Goal: Task Accomplishment & Management: Complete application form

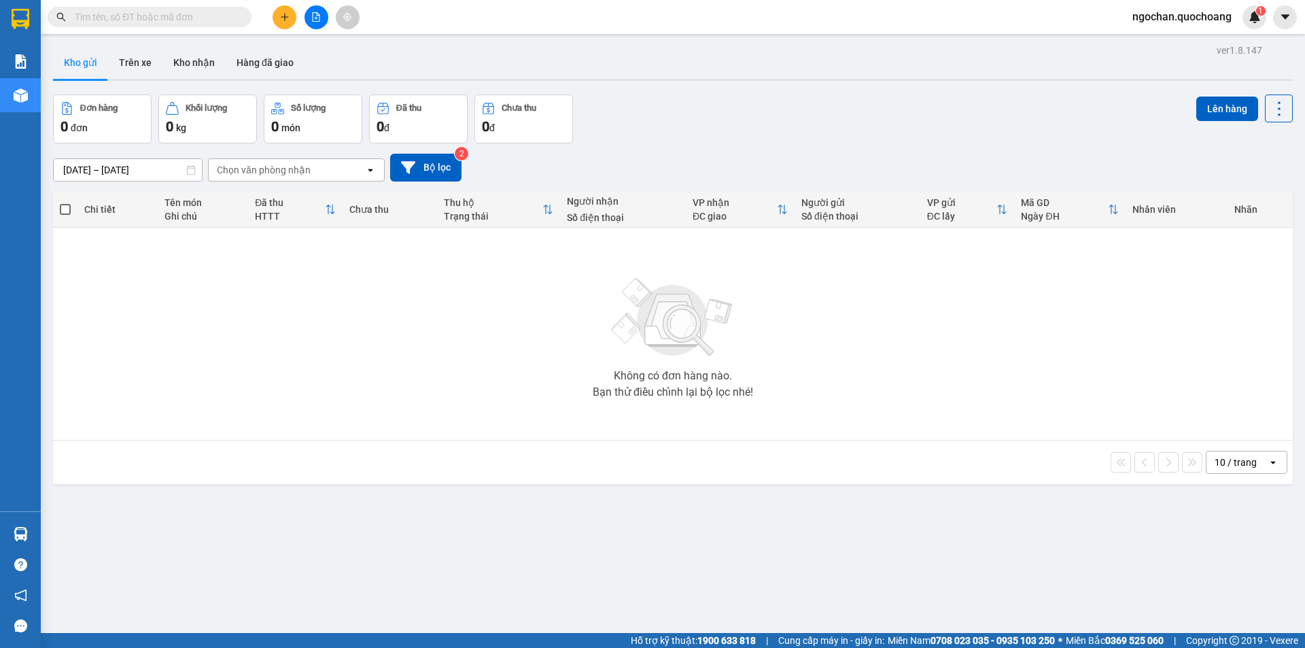
click at [287, 23] on button at bounding box center [285, 17] width 24 height 24
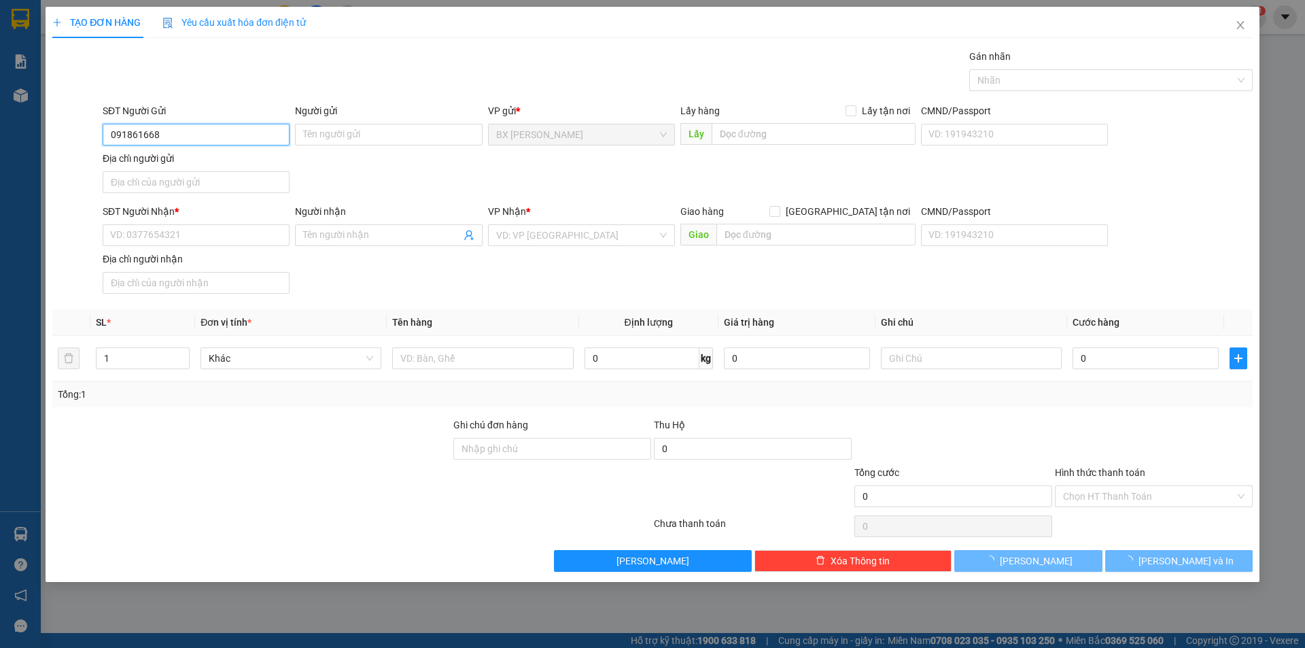
type input "0918616685"
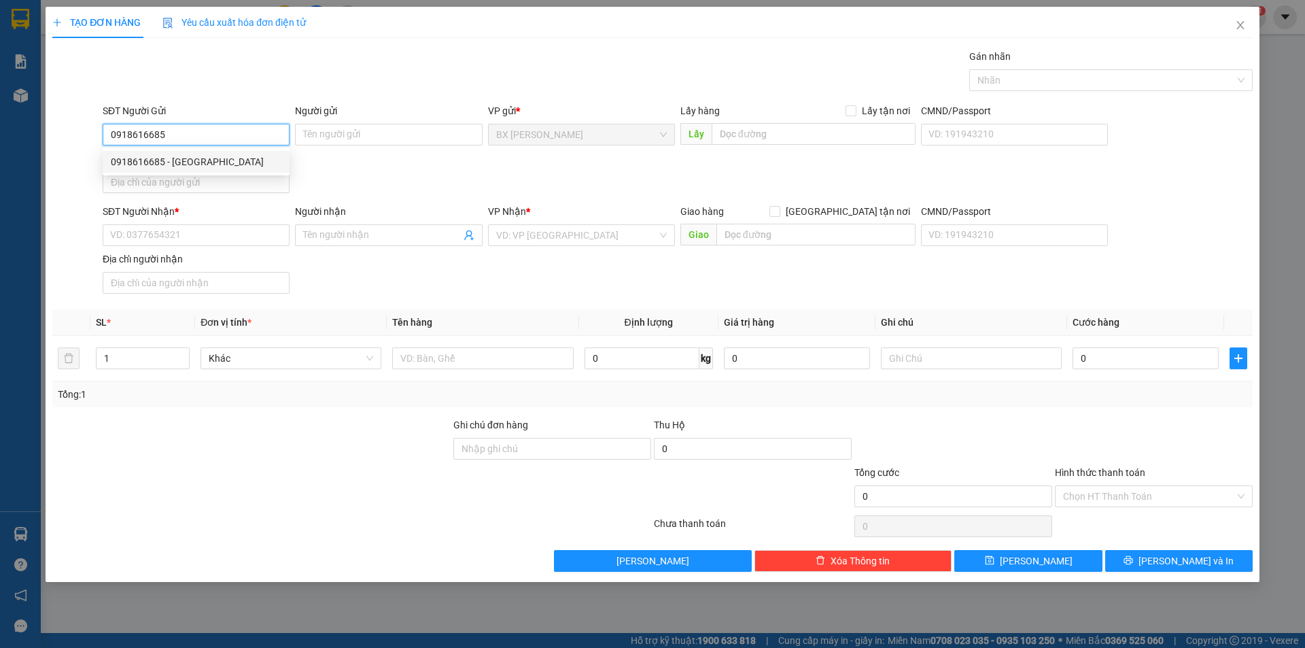
click at [241, 158] on div "0918616685 - ANH GIANG" at bounding box center [196, 161] width 171 height 15
type input "[PERSON_NAME]"
type input "0918616685"
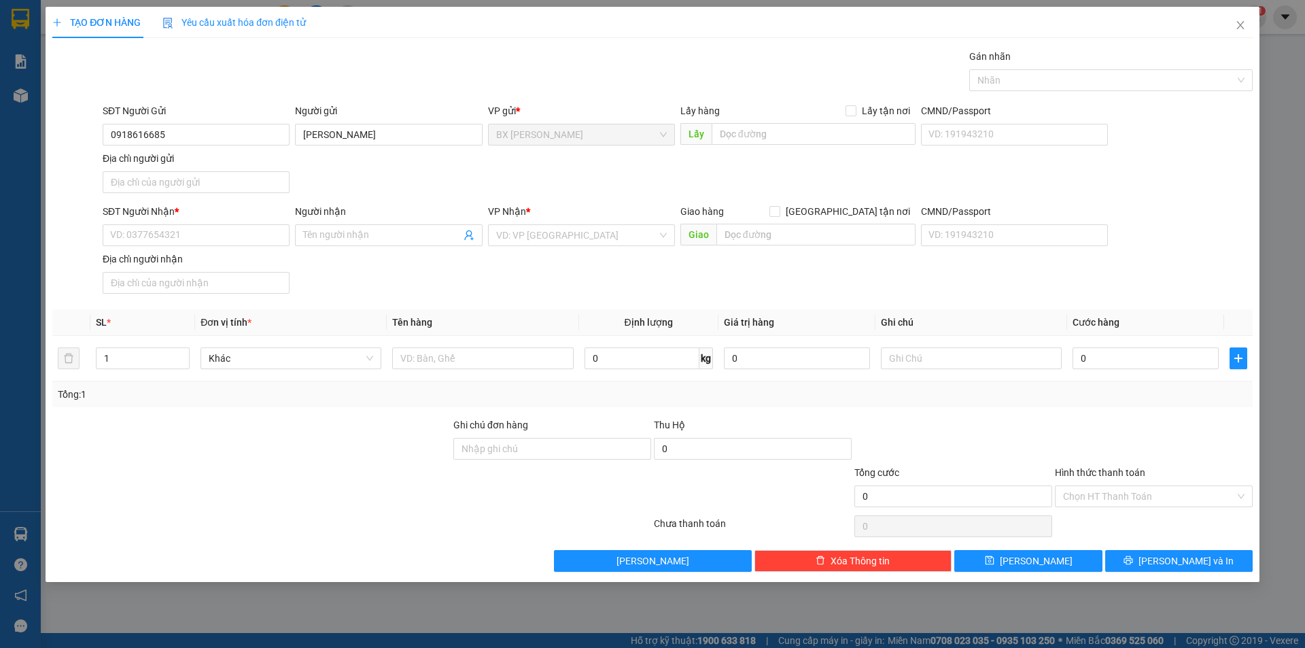
click at [234, 257] on div "Địa chỉ người nhận" at bounding box center [196, 258] width 187 height 15
click at [234, 272] on input "Địa chỉ người nhận" at bounding box center [196, 283] width 187 height 22
click at [249, 239] on input "SĐT Người Nhận *" at bounding box center [196, 235] width 187 height 22
type input "0909253569"
click at [241, 270] on div "0909253569 - ANH TRÌ" at bounding box center [196, 262] width 187 height 22
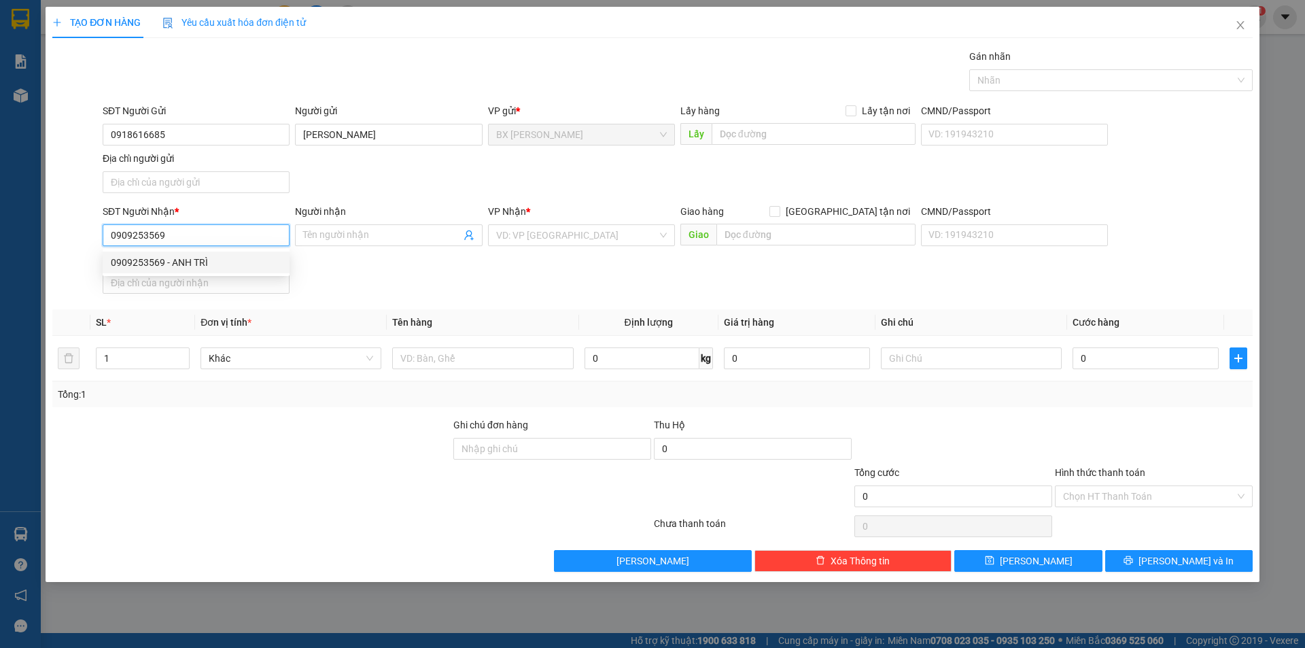
type input "ANH TRÌ"
type input "0909253569"
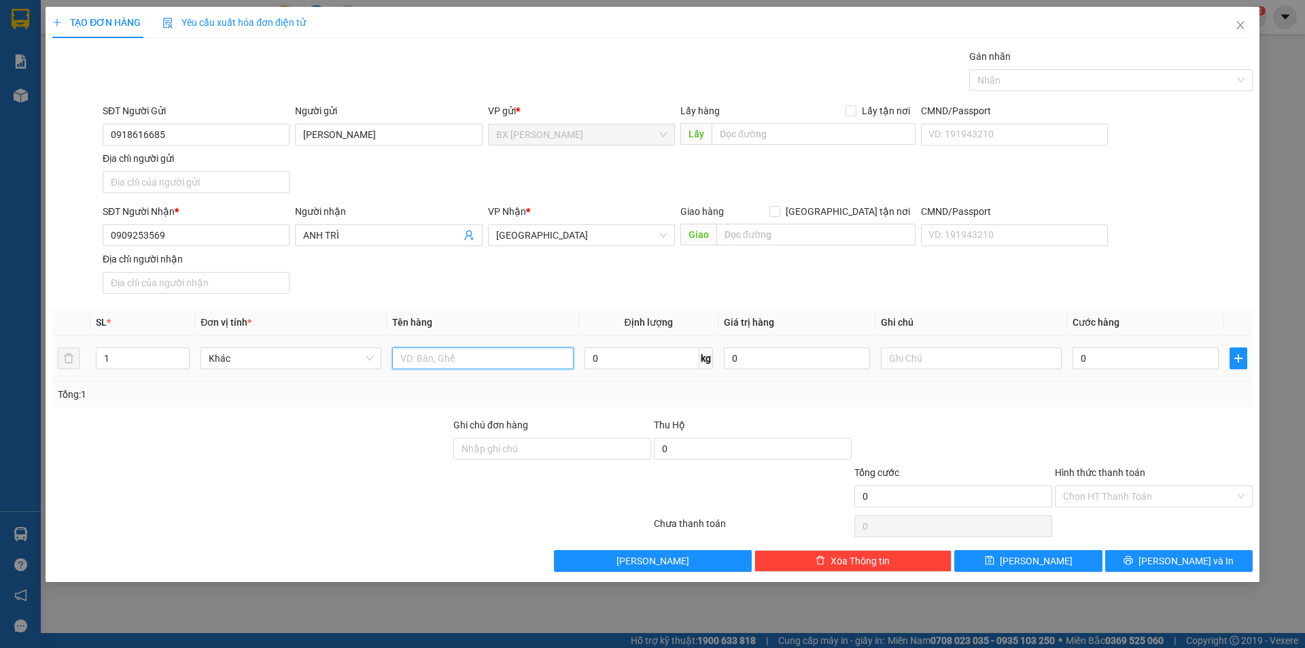
click at [471, 362] on input "text" at bounding box center [482, 358] width 181 height 22
type input "BAO"
click at [817, 136] on input "text" at bounding box center [814, 134] width 204 height 22
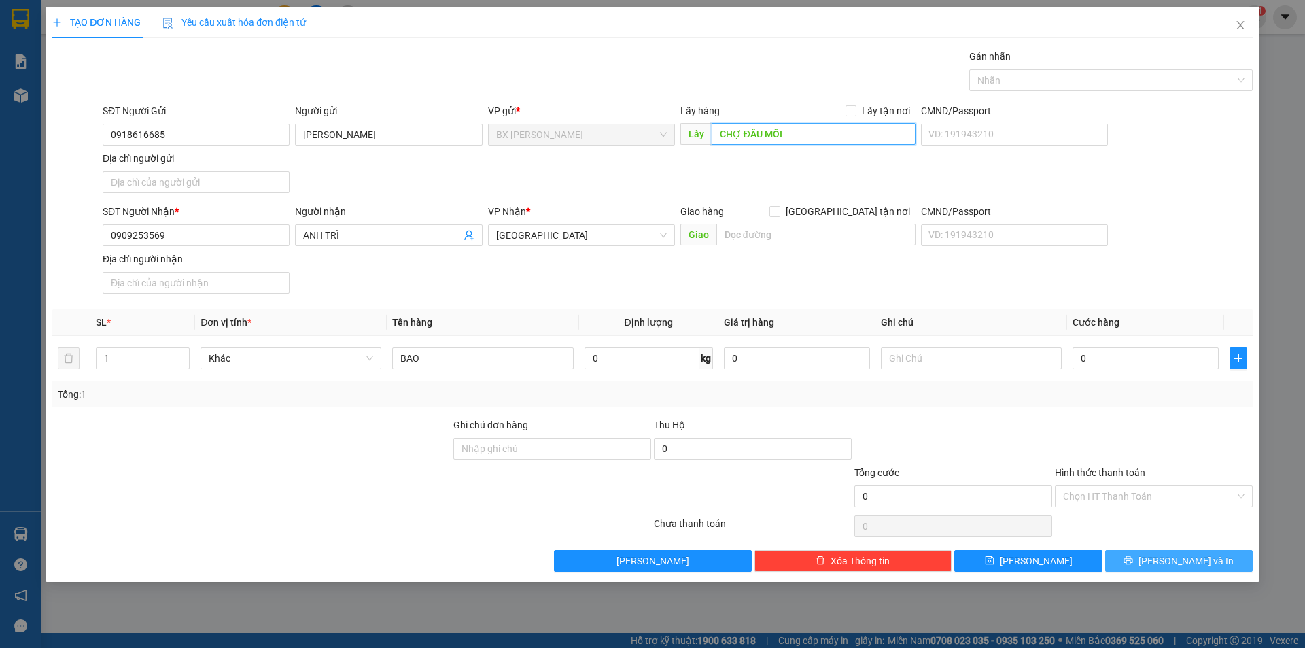
type input "CHỢ ĐẦU MỐI"
drag, startPoint x: 1172, startPoint y: 565, endPoint x: 1160, endPoint y: 557, distance: 13.8
click at [1171, 565] on span "[PERSON_NAME] và In" at bounding box center [1185, 560] width 95 height 15
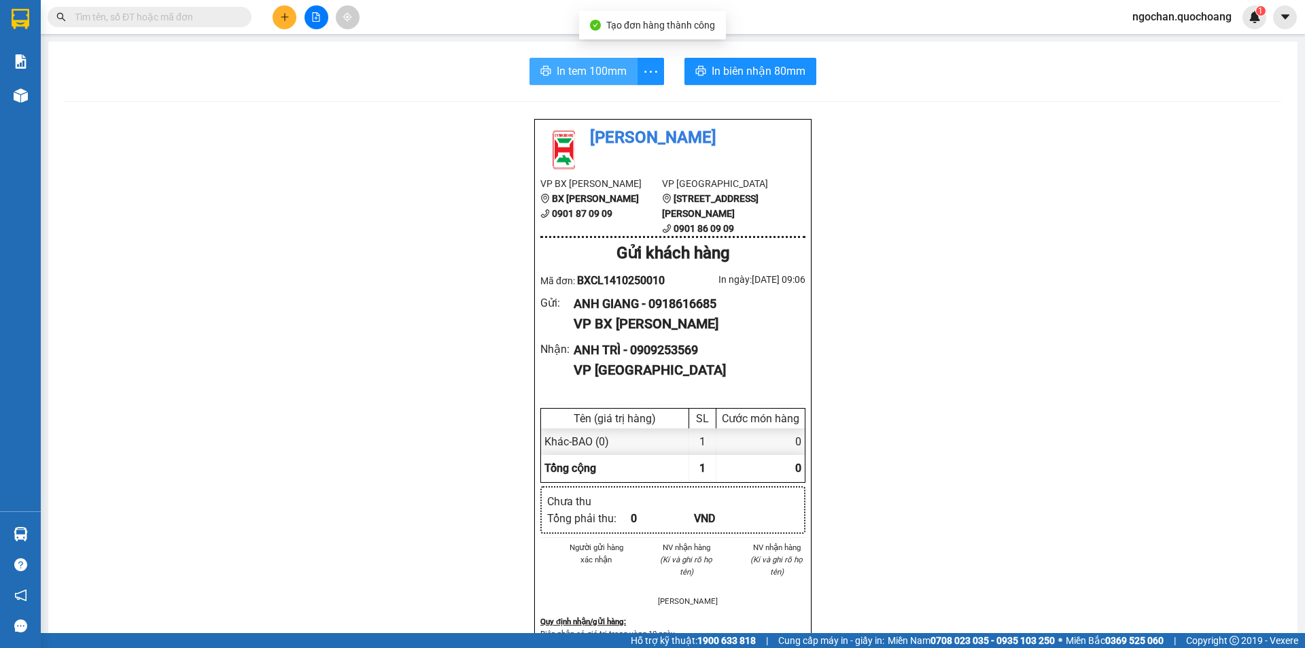
click at [564, 73] on span "In tem 100mm" at bounding box center [592, 71] width 70 height 17
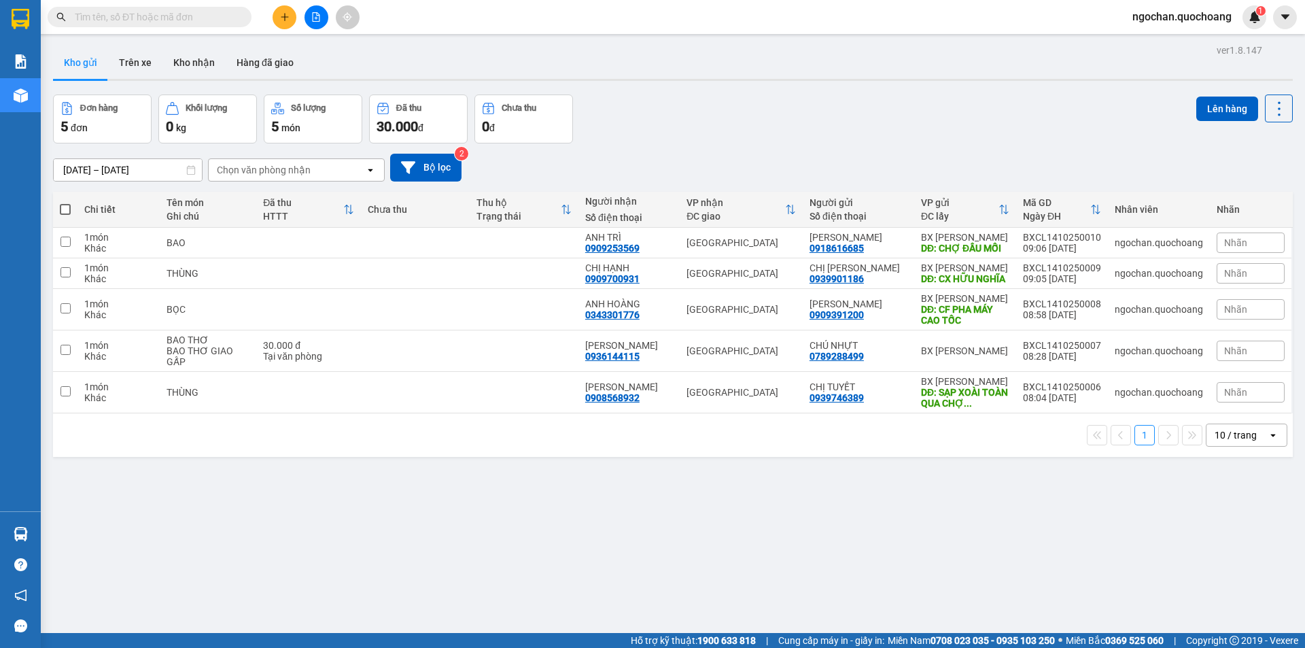
click at [1170, 19] on span "ngochan.quochoang" at bounding box center [1181, 16] width 121 height 17
click at [1158, 36] on span "Đăng xuất" at bounding box center [1187, 42] width 93 height 15
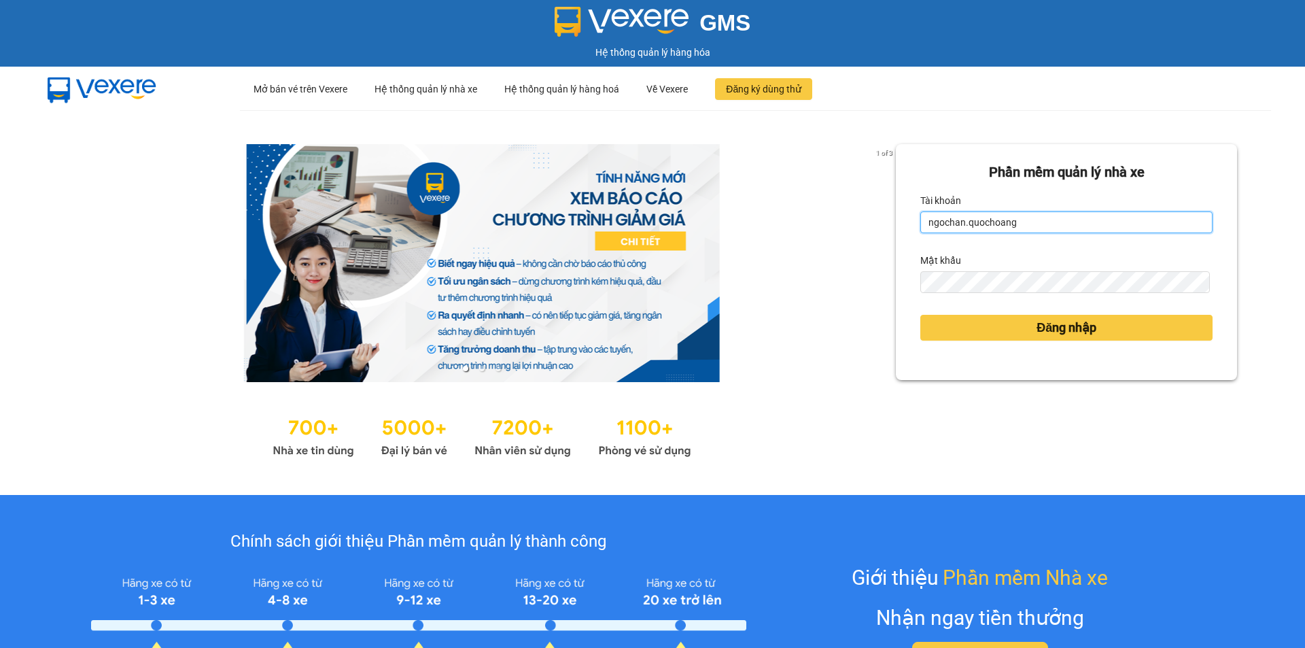
click at [1064, 218] on input "ngochan.quochoang" at bounding box center [1066, 222] width 292 height 22
type input "quyen.quochoang"
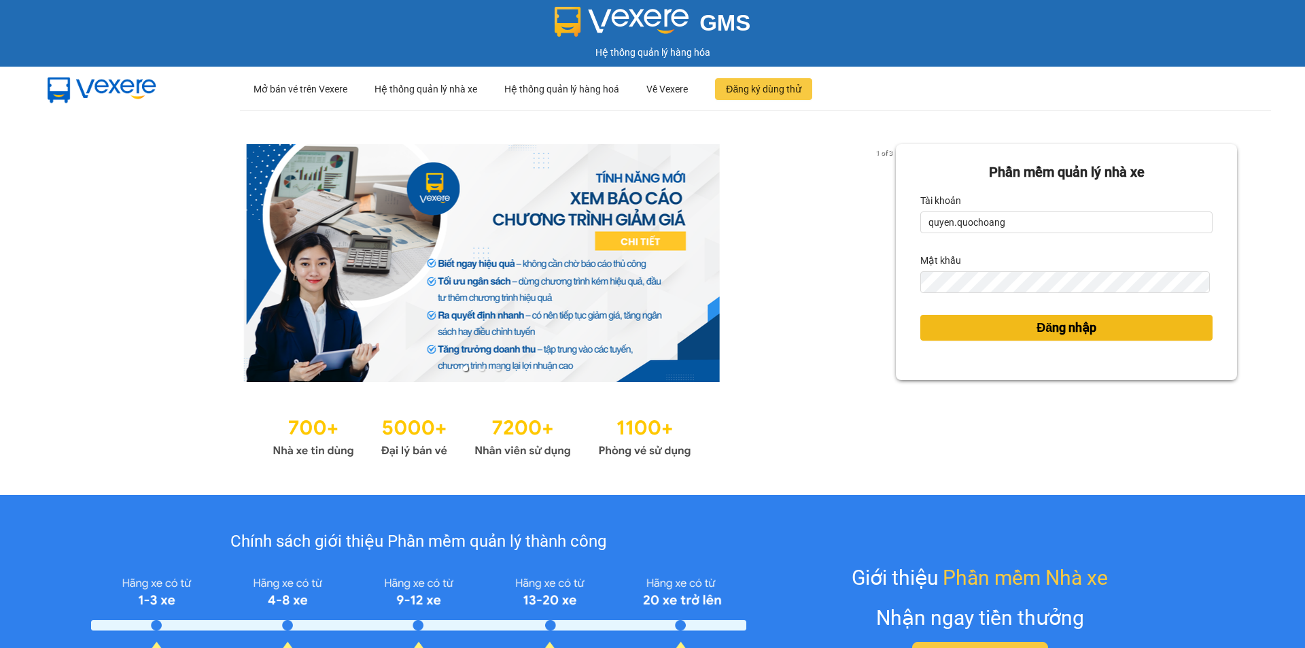
click at [1083, 328] on span "Đăng nhập" at bounding box center [1066, 327] width 60 height 19
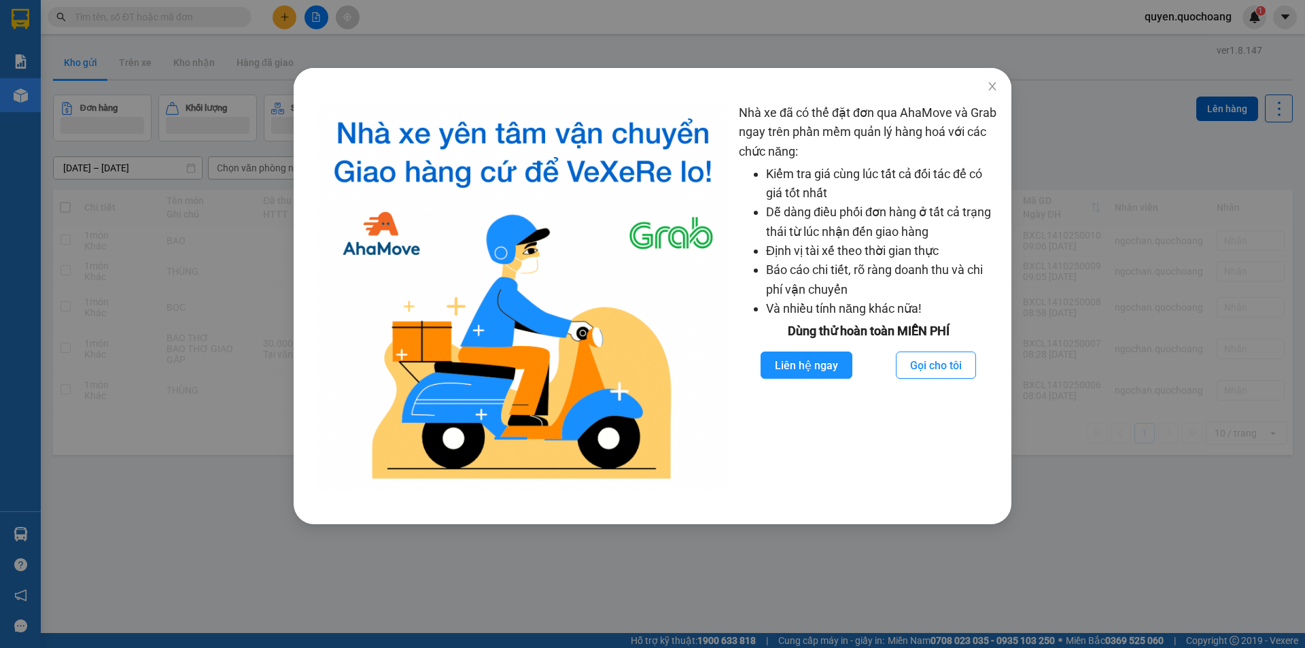
drag, startPoint x: 127, startPoint y: 25, endPoint x: 128, endPoint y: 16, distance: 9.5
click at [128, 18] on div "Nhà xe đã có thể đặt đơn qua AhaMove và Grab ngay trên phần mềm quản lý hàng ho…" at bounding box center [652, 324] width 1305 height 648
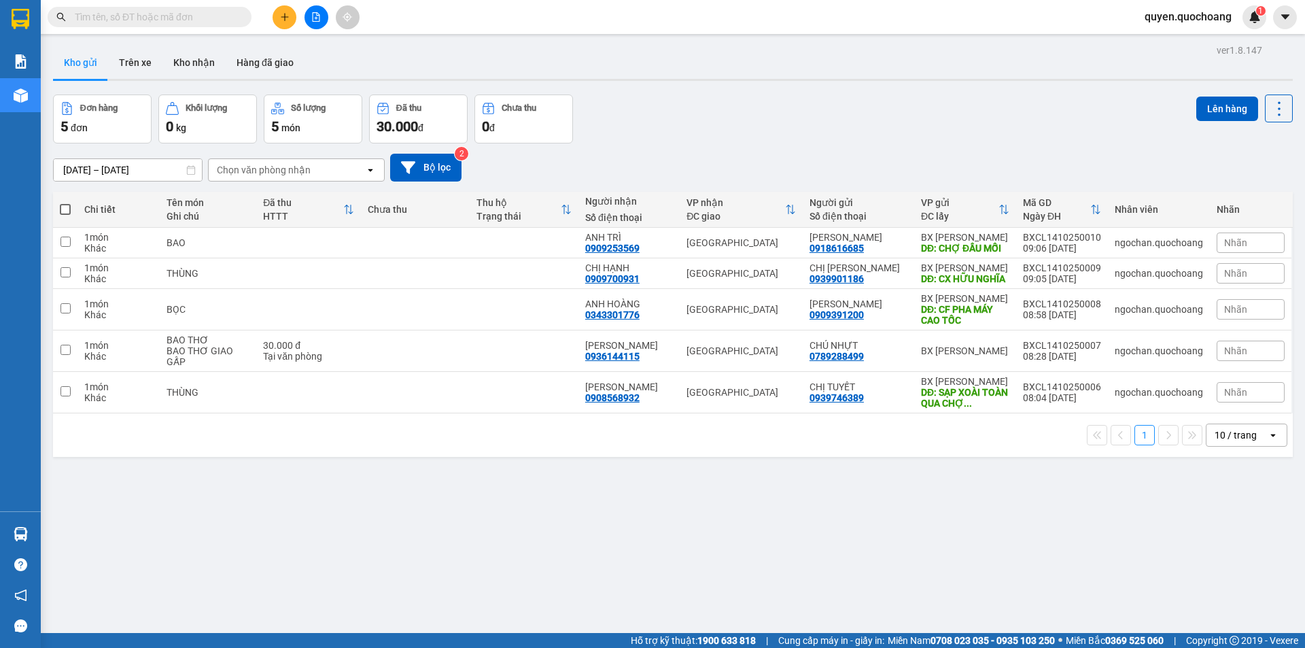
click at [280, 18] on icon "plus" at bounding box center [285, 17] width 10 height 10
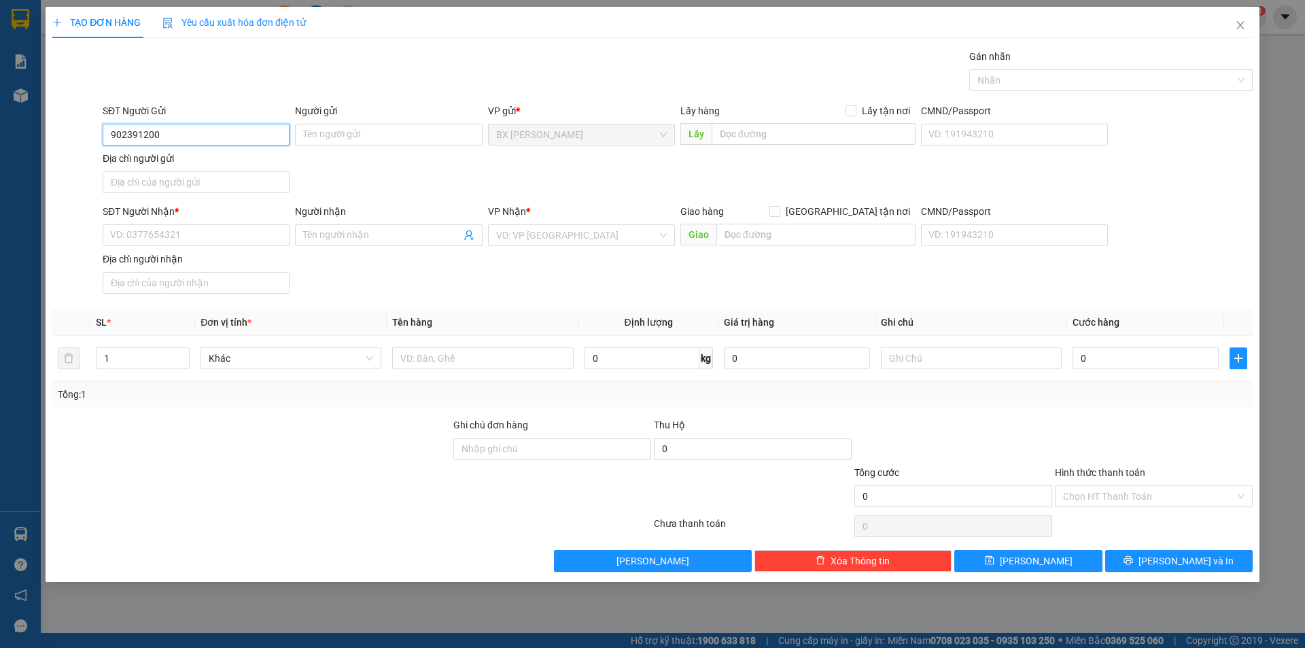
click at [108, 137] on input "902391200" at bounding box center [196, 135] width 187 height 22
type input "0902391200"
click at [178, 157] on div "0902391200 - ANH CƯỜNG" at bounding box center [196, 161] width 171 height 15
type input "[PERSON_NAME]"
type input "0902391200"
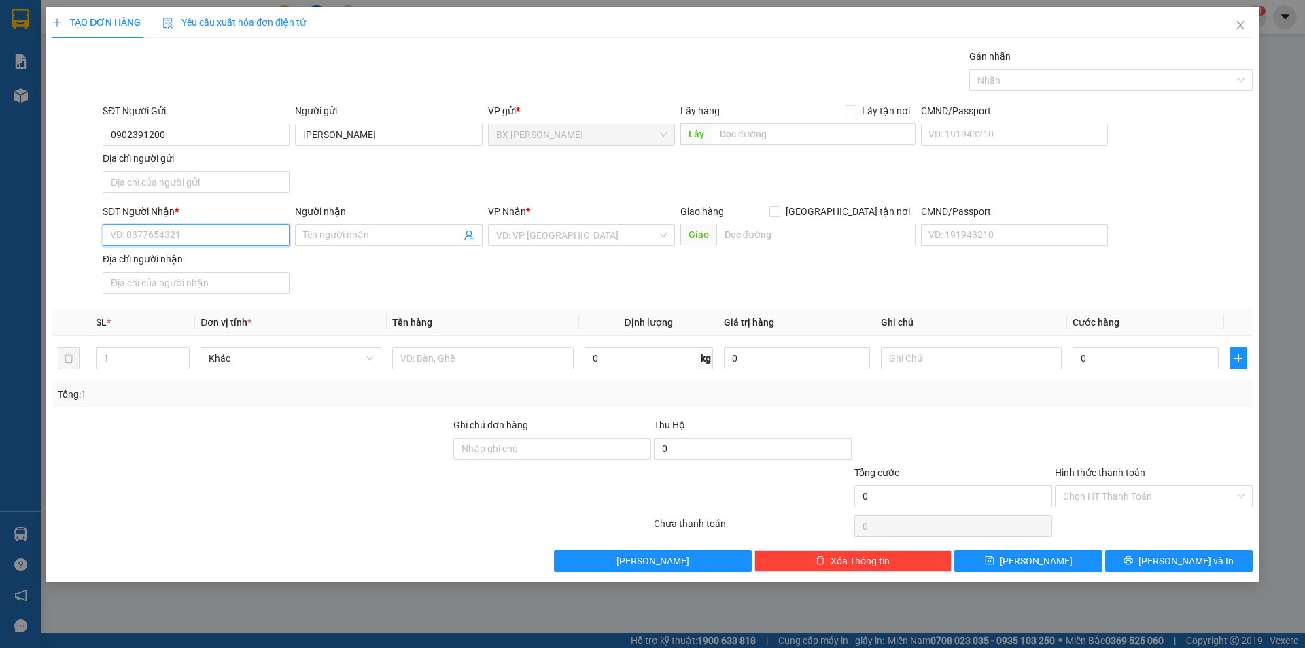
drag, startPoint x: 205, startPoint y: 236, endPoint x: 225, endPoint y: 252, distance: 26.1
click at [203, 235] on input "SĐT Người Nhận *" at bounding box center [196, 235] width 187 height 22
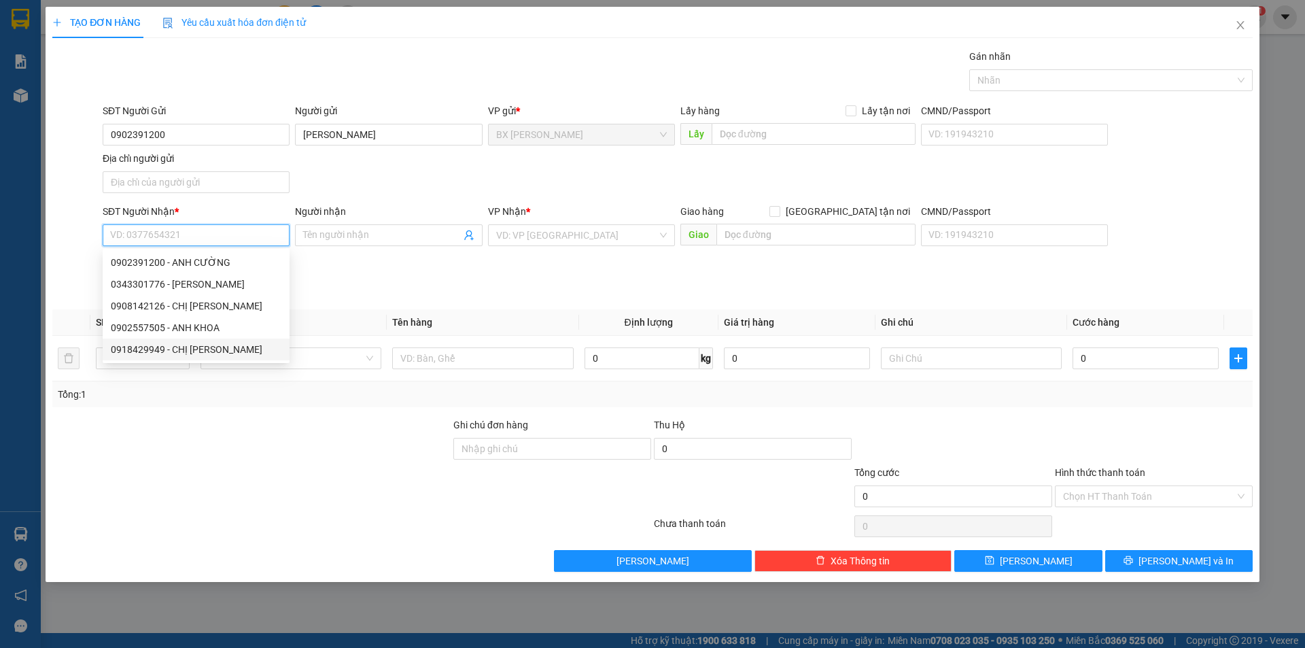
click at [218, 349] on div "0918429949 - CHỊ [PERSON_NAME]" at bounding box center [196, 349] width 171 height 15
type input "0918429949"
type input "CHỊ [PERSON_NAME]"
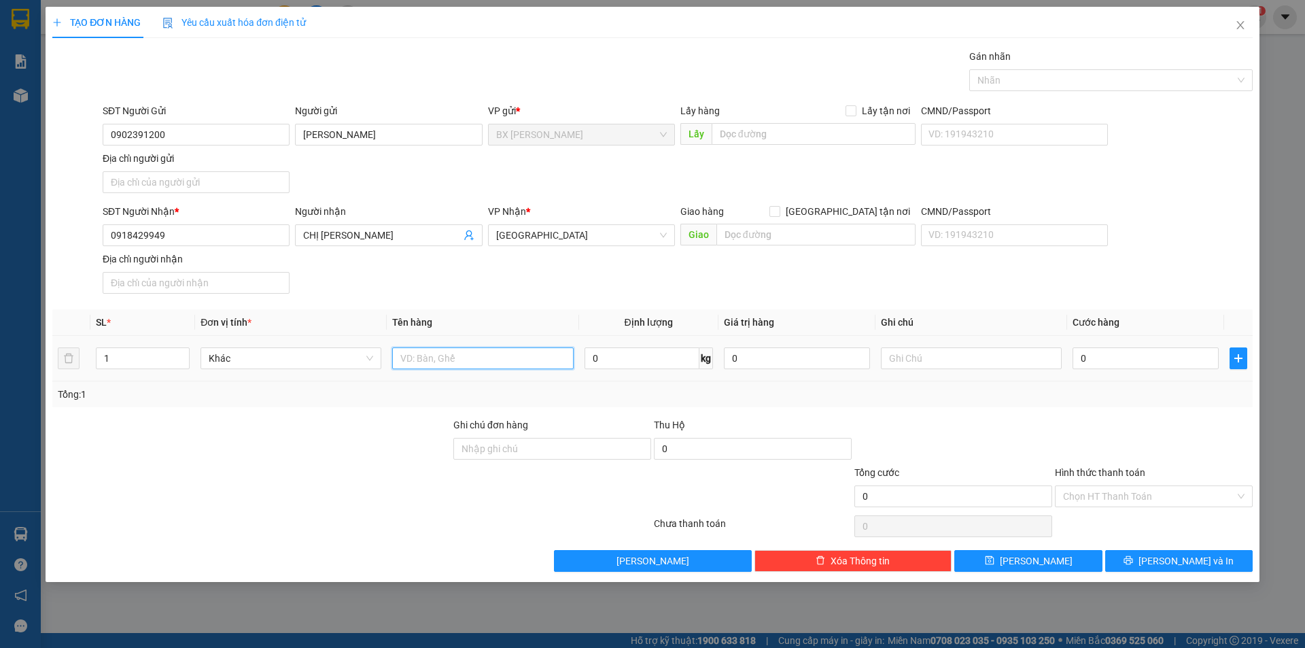
click at [476, 363] on input "text" at bounding box center [482, 358] width 181 height 22
type input "THÙNG"
drag, startPoint x: 139, startPoint y: 356, endPoint x: 0, endPoint y: 368, distance: 139.2
click at [0, 368] on div "TẠO ĐƠN HÀNG Yêu cầu xuất hóa đơn điện tử Transit Pickup Surcharge Ids Transit …" at bounding box center [652, 324] width 1305 height 648
type input "2"
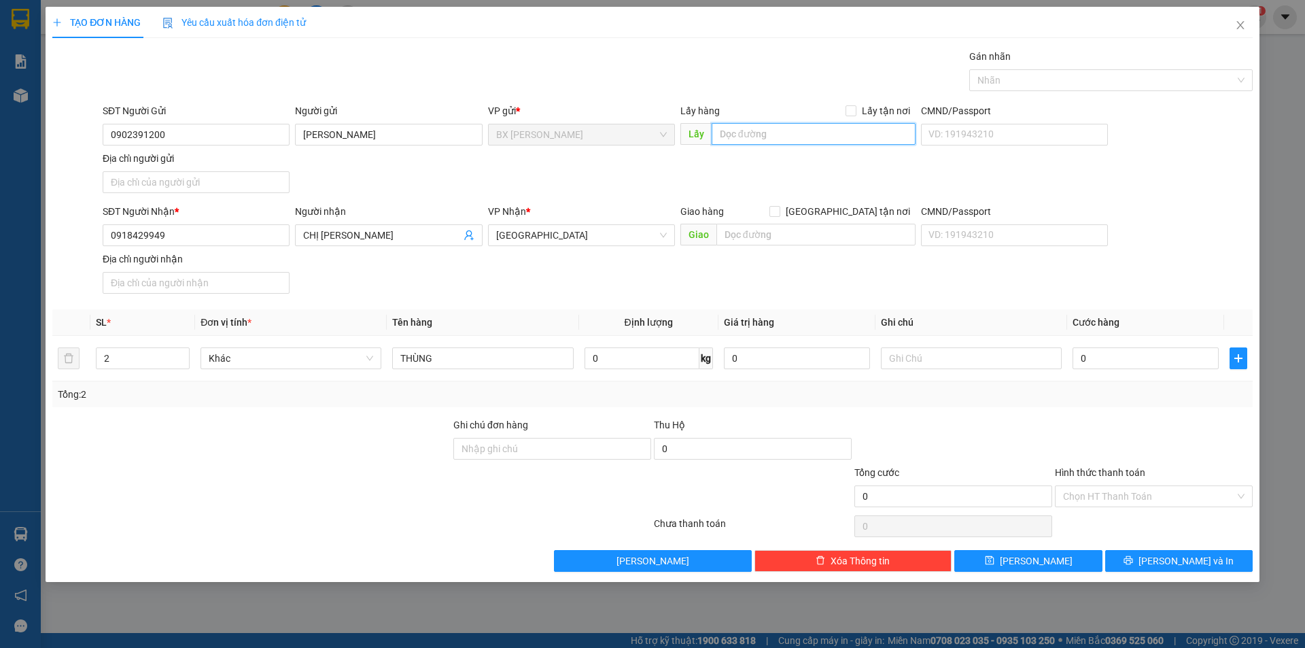
click at [765, 131] on input "text" at bounding box center [814, 134] width 204 height 22
click at [749, 133] on input "CF PHJA MÁY ĐẦU CAO TỐC" at bounding box center [814, 134] width 204 height 22
type input "CF PHA MÁY ĐẦU CAO TỐC"
click at [1133, 558] on icon "printer" at bounding box center [1128, 560] width 9 height 9
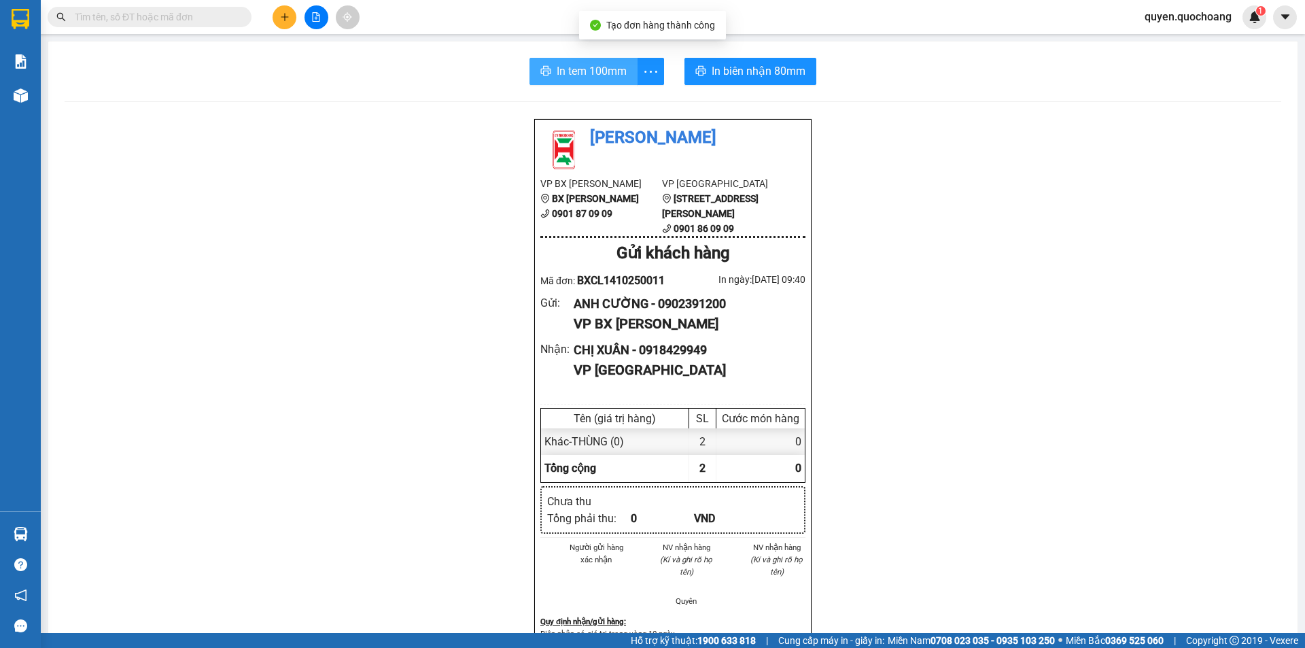
click at [557, 69] on span "In tem 100mm" at bounding box center [592, 71] width 70 height 17
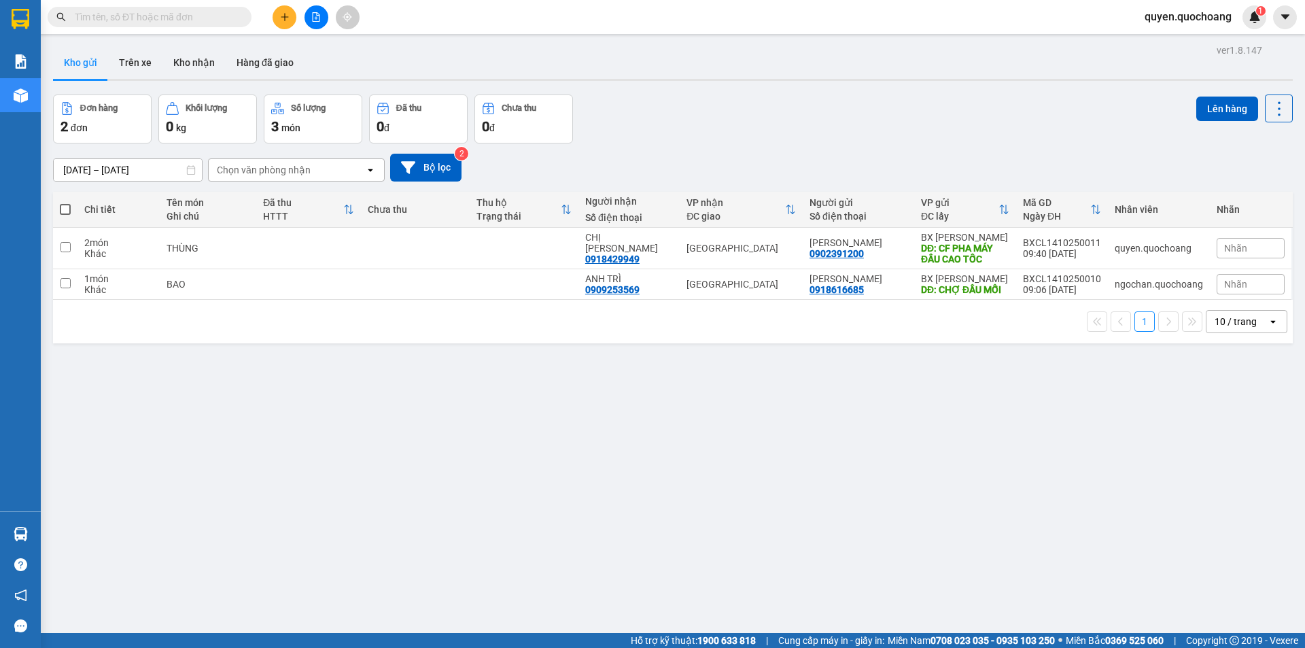
click at [287, 22] on button at bounding box center [285, 17] width 24 height 24
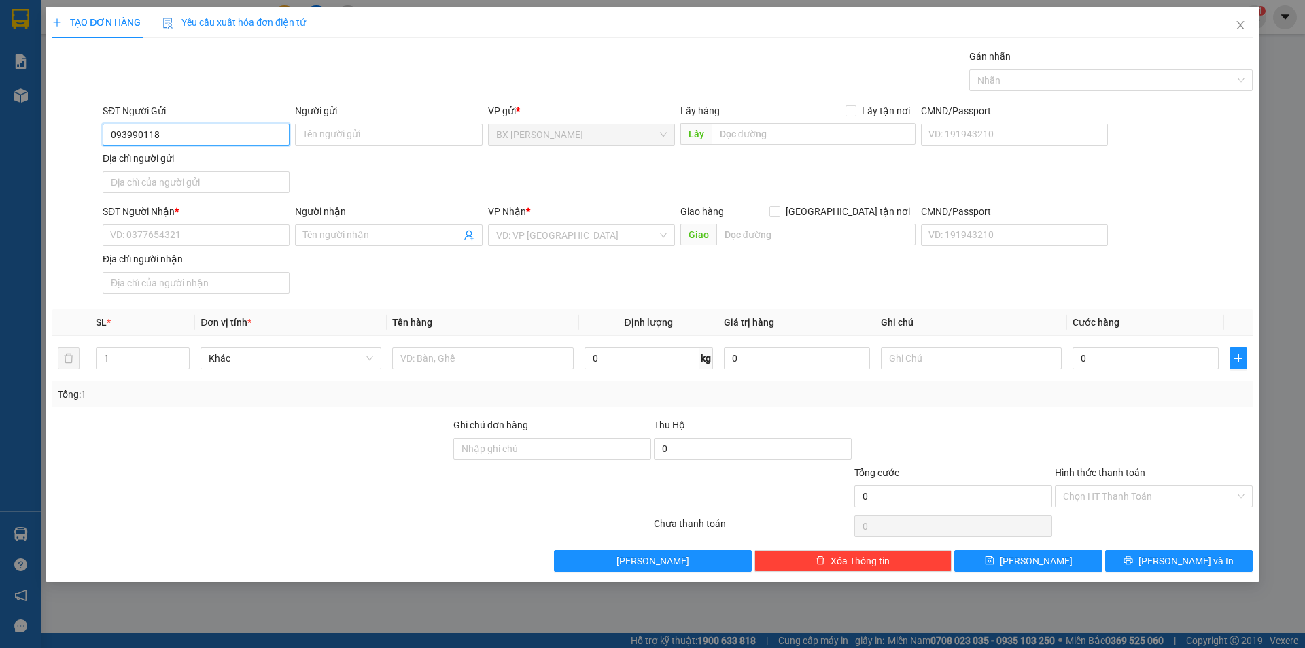
type input "0939901186"
click at [161, 164] on div "0939901186 - CHỊ [PERSON_NAME]" at bounding box center [196, 161] width 171 height 15
type input "CHỊ [PERSON_NAME]"
type input "0939901186"
click at [217, 236] on input "SĐT Người Nhận *" at bounding box center [196, 235] width 187 height 22
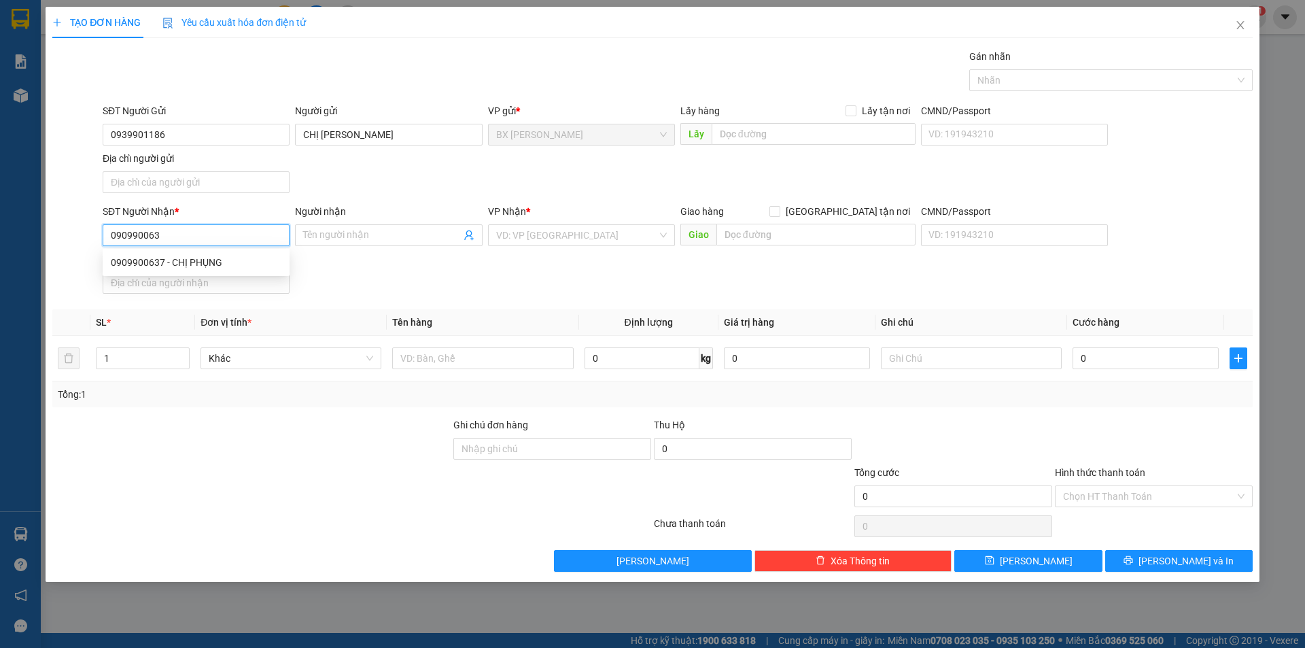
type input "0909900637"
click at [189, 268] on div "0909900637 - CHỊ PHỤNG" at bounding box center [196, 262] width 171 height 15
type input "CHỊ PHỤNG"
type input "0909900637"
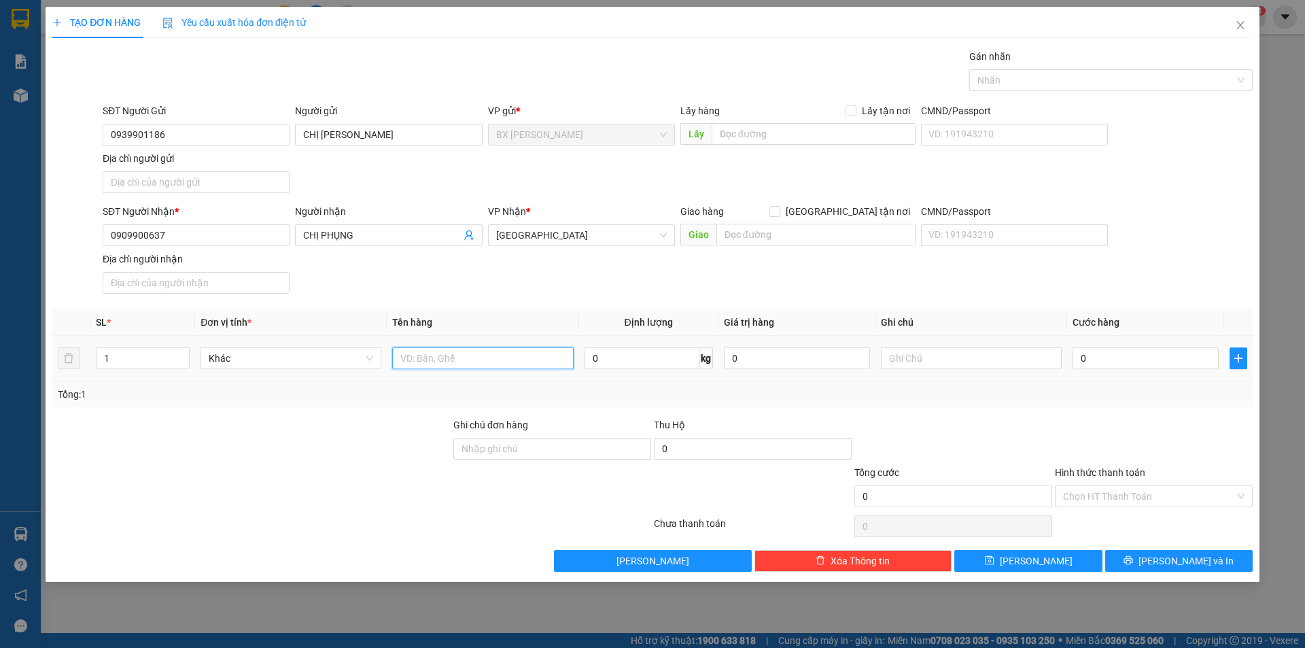
click at [449, 353] on input "text" at bounding box center [482, 358] width 181 height 22
type input "THÙNG"
click at [782, 140] on input "text" at bounding box center [814, 134] width 204 height 22
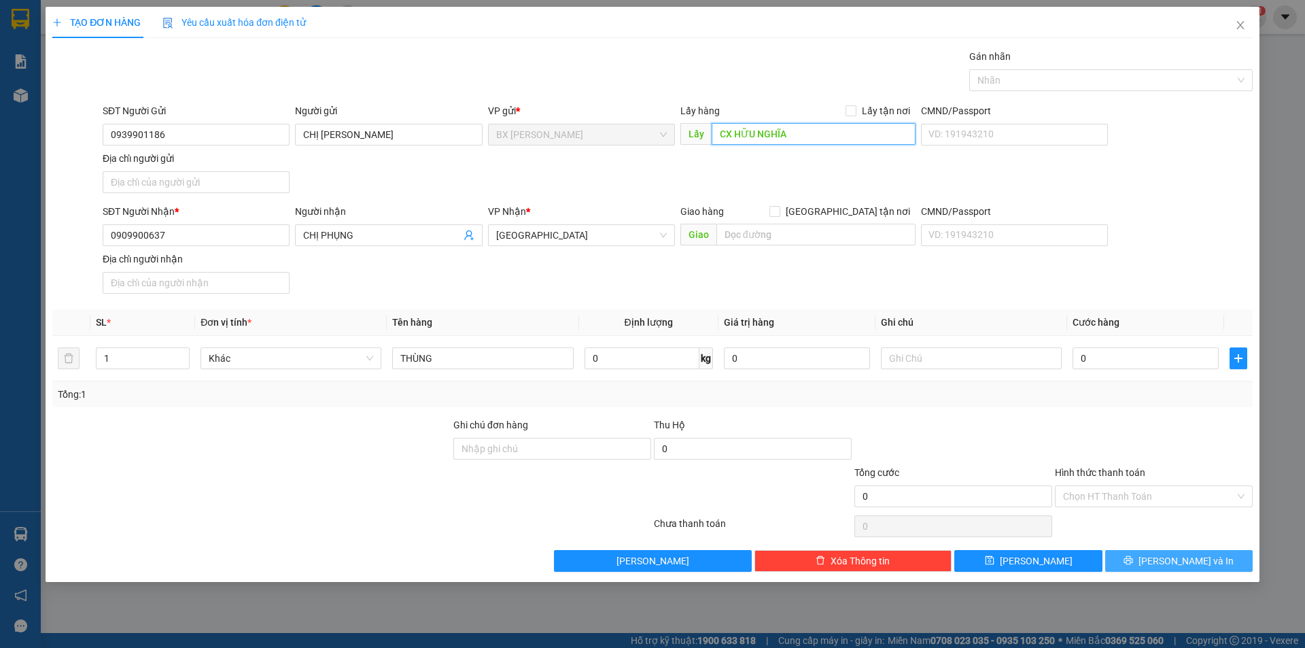
type input "CX HỮU NGHĨA"
drag, startPoint x: 1187, startPoint y: 557, endPoint x: 1116, endPoint y: 396, distance: 176.8
click at [1187, 558] on span "[PERSON_NAME] và In" at bounding box center [1185, 560] width 95 height 15
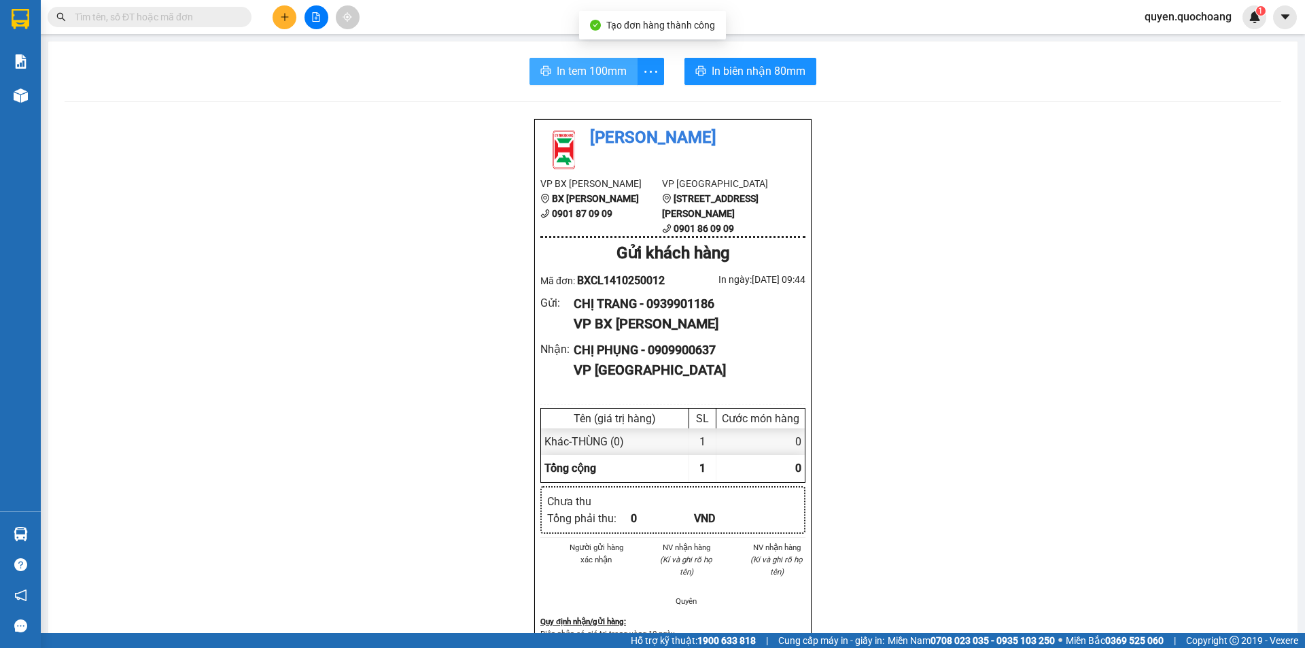
click at [569, 61] on button "In tem 100mm" at bounding box center [583, 71] width 108 height 27
